Goal: Information Seeking & Learning: Find specific fact

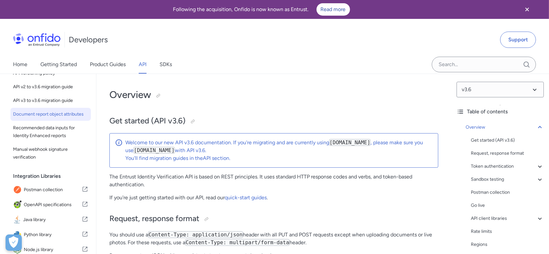
scroll to position [72, 0]
click at [37, 118] on span "Document report object attributes" at bounding box center [50, 114] width 75 height 8
click at [32, 118] on span "Document report object attributes" at bounding box center [50, 114] width 75 height 8
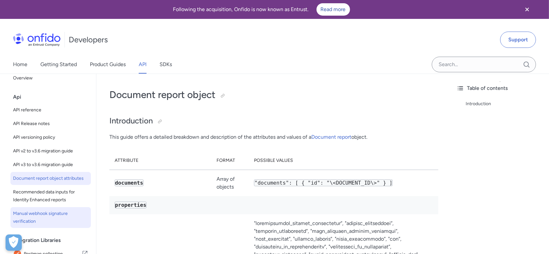
scroll to position [2, 0]
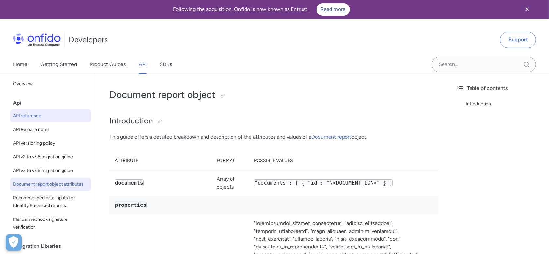
click at [37, 119] on span "API reference" at bounding box center [50, 116] width 75 height 8
select select "http"
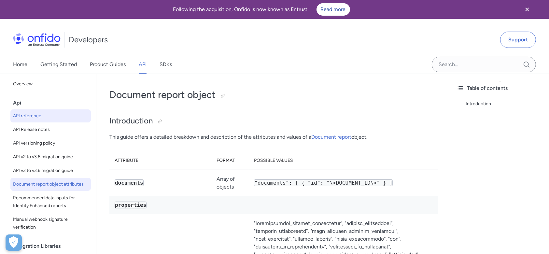
select select "http"
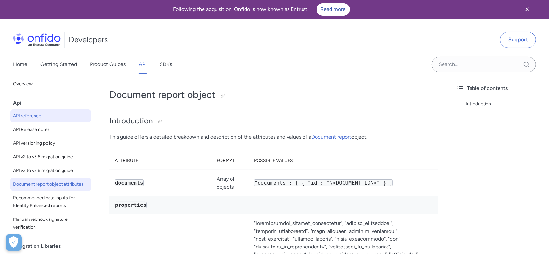
select select "http"
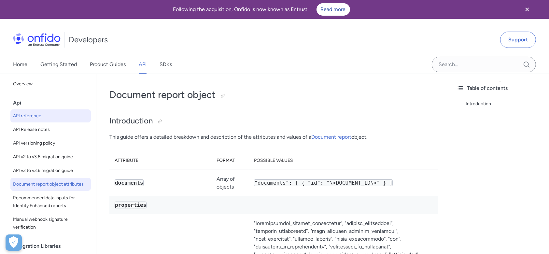
select select "http"
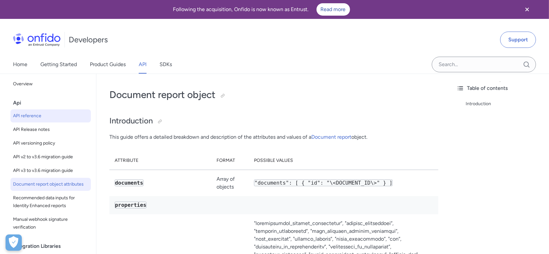
select select "http"
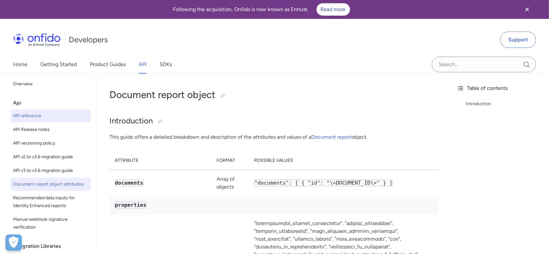
select select "http"
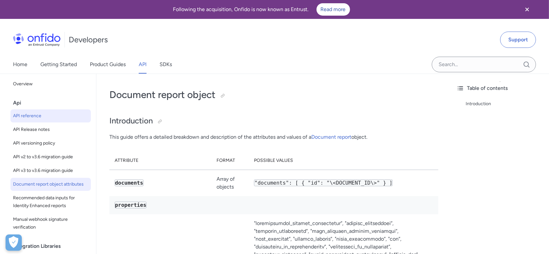
select select "http"
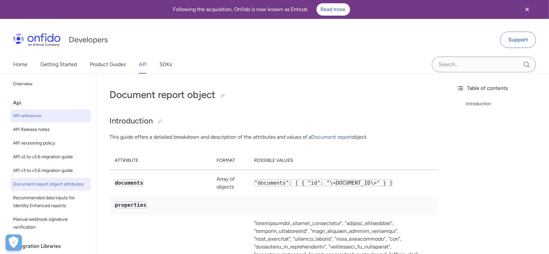
select select "http"
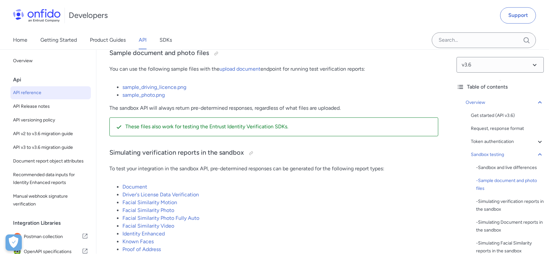
scroll to position [1539, 0]
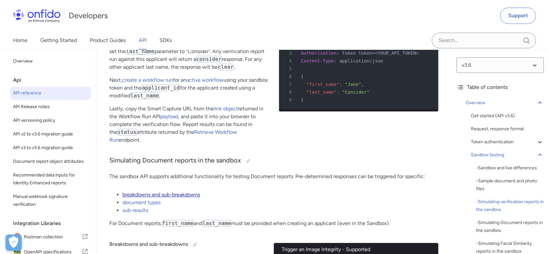
click at [177, 194] on link "breakdowns and sub-breakdowns" at bounding box center [161, 195] width 78 height 6
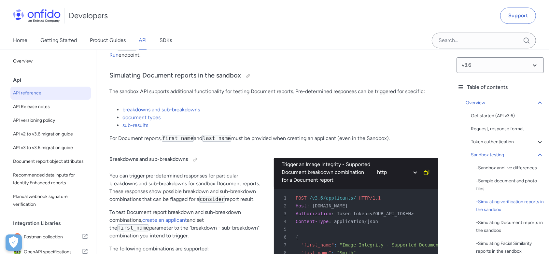
scroll to position [1628, 0]
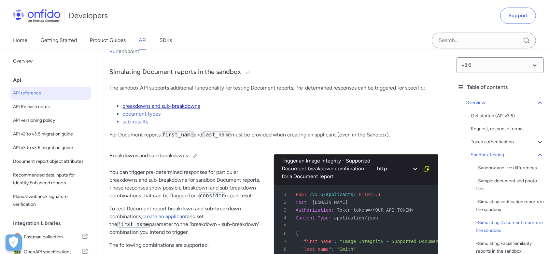
click at [176, 108] on link "breakdowns and sub-breakdowns" at bounding box center [161, 106] width 78 height 6
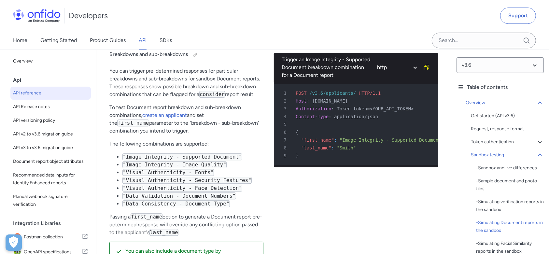
scroll to position [1729, 0]
drag, startPoint x: 124, startPoint y: 198, endPoint x: 225, endPoint y: 197, distance: 101.6
click at [225, 197] on code ""Data Validation - Document Numbers"" at bounding box center [179, 195] width 114 height 7
click at [224, 198] on code ""Data Validation - Document Numbers"" at bounding box center [179, 195] width 114 height 7
drag, startPoint x: 126, startPoint y: 197, endPoint x: 222, endPoint y: 197, distance: 95.8
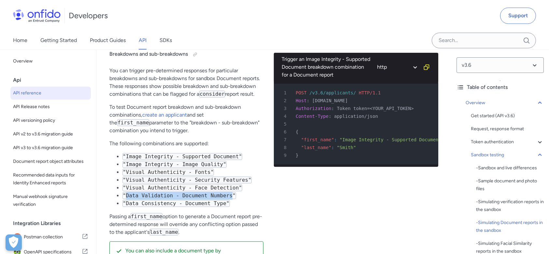
click at [222, 197] on code ""Data Validation - Document Numbers"" at bounding box center [179, 195] width 114 height 7
copy code "Data Validation - Document Numbers"
